Goal: Task Accomplishment & Management: Use online tool/utility

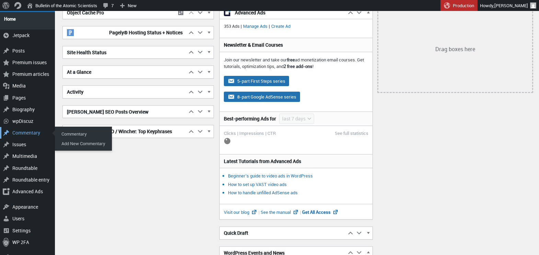
scroll to position [148, 0]
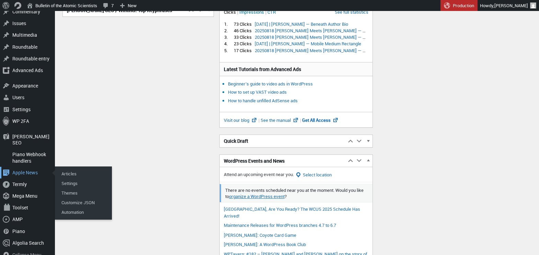
click at [25, 167] on div "Apple News" at bounding box center [27, 173] width 55 height 12
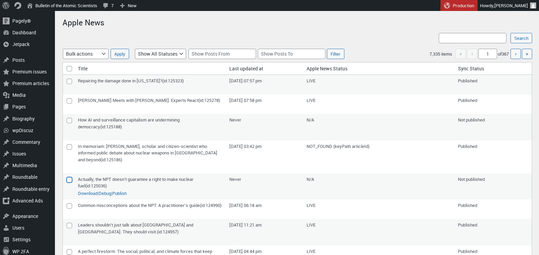
click at [69, 179] on input"] "checkbox" at bounding box center [69, 179] width 5 height 5
checkbox input"] "true"
click at [70, 122] on input"] "checkbox" at bounding box center [69, 120] width 5 height 5
checkbox input"] "true"
click at [100, 55] on select "Bulk actions Publish/Update Delete" at bounding box center [86, 54] width 46 height 10
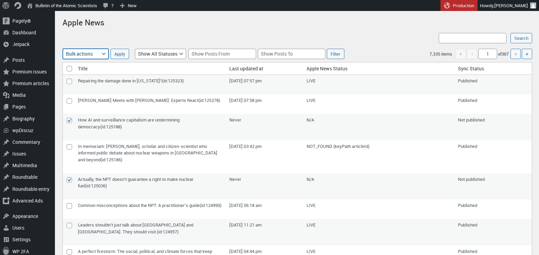
select select "apple_news_push"
click at [63, 49] on select "Bulk actions Publish/Update Delete" at bounding box center [86, 54] width 46 height 10
select select "apple_news_push"
click at [116, 53] on input "Apply" at bounding box center [119, 54] width 19 height 10
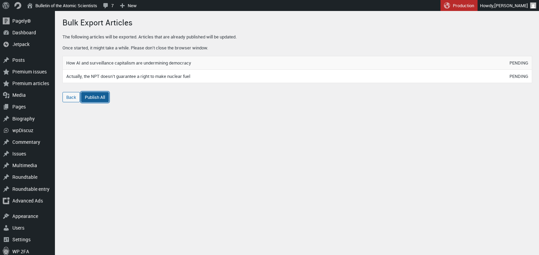
click at [100, 94] on link "Publish All" at bounding box center [95, 97] width 28 height 10
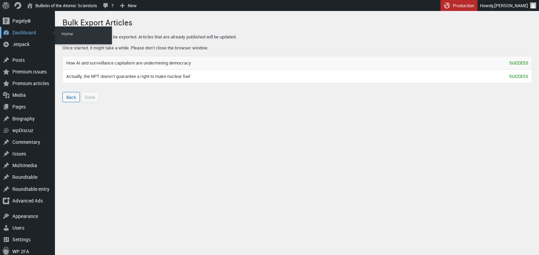
click at [18, 34] on div "Dashboard" at bounding box center [27, 33] width 55 height 12
